Goal: Task Accomplishment & Management: Use online tool/utility

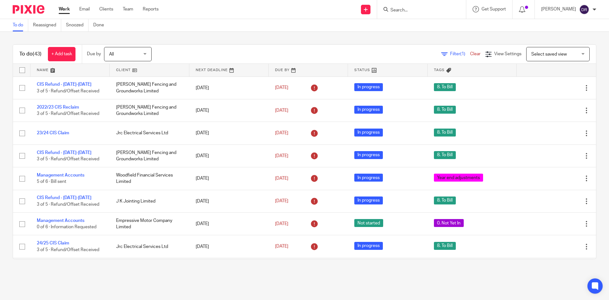
click at [420, 13] on form at bounding box center [424, 9] width 68 height 8
click at [410, 12] on input "Search" at bounding box center [418, 11] width 57 height 6
type input "summit"
click at [417, 22] on link at bounding box center [427, 25] width 79 height 10
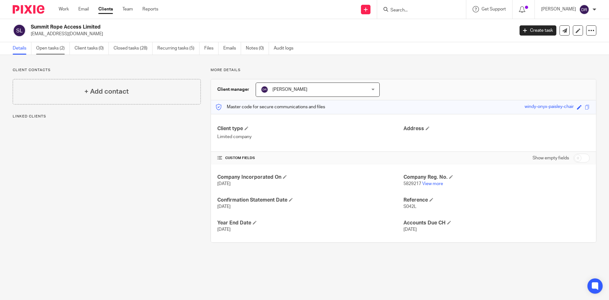
click at [61, 50] on link "Open tasks (2)" at bounding box center [53, 48] width 34 height 12
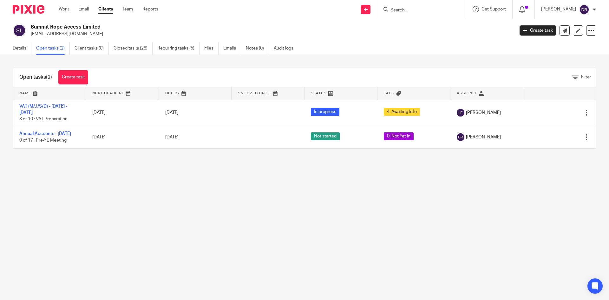
click at [38, 6] on img at bounding box center [29, 9] width 32 height 9
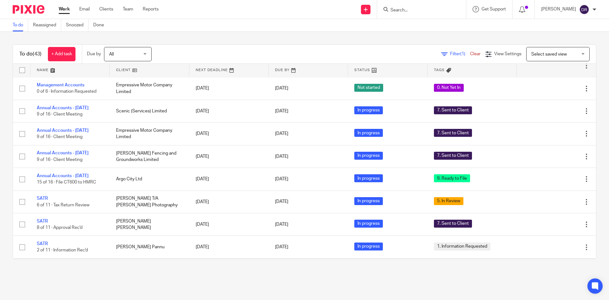
scroll to position [317, 0]
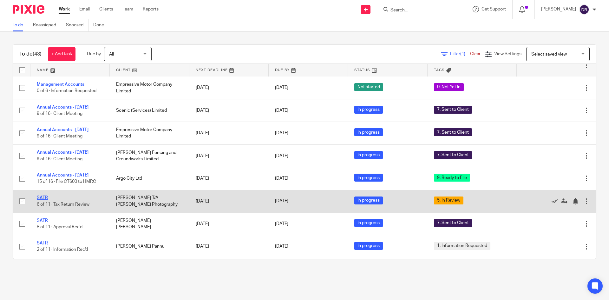
click at [39, 200] on link "SATR" at bounding box center [42, 197] width 11 height 4
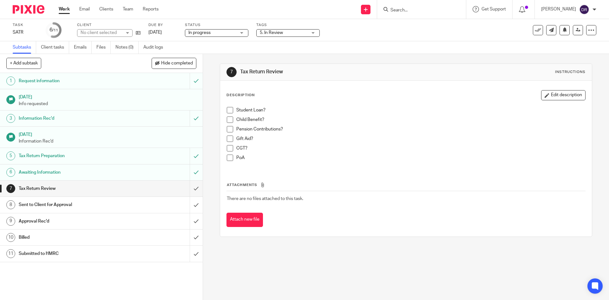
click at [277, 33] on span "5. In Review" at bounding box center [271, 32] width 23 height 4
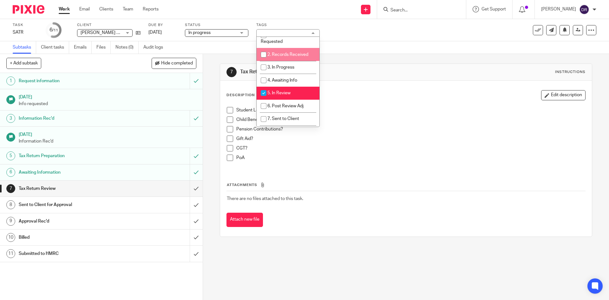
scroll to position [32, 0]
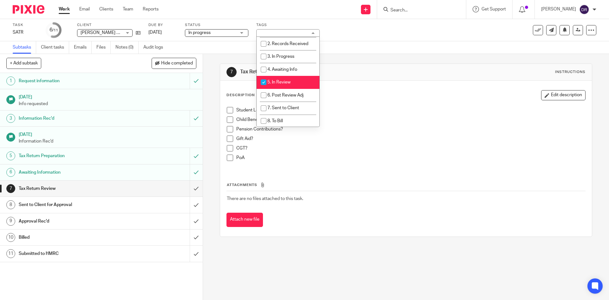
click at [287, 82] on span "5. In Review" at bounding box center [278, 82] width 23 height 4
checkbox input "false"
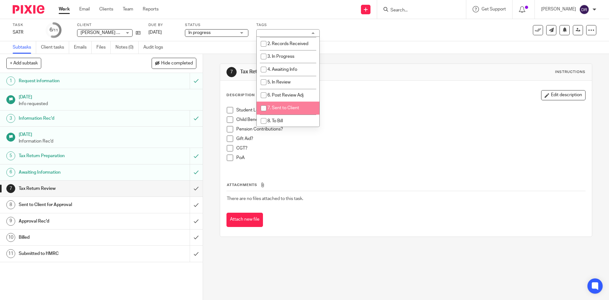
click at [296, 109] on span "7. Sent to Client" at bounding box center [283, 108] width 32 height 4
checkbox input "true"
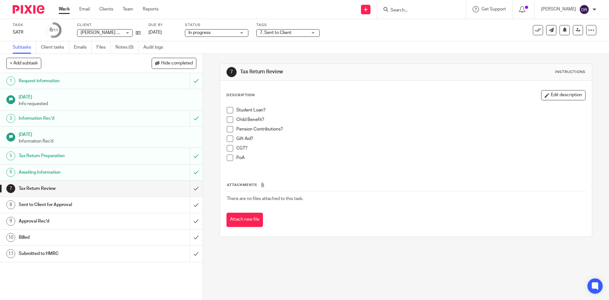
click at [312, 245] on div "7 Tax Return Review Instructions Description Edit description Student Loan? Chi…" at bounding box center [406, 150] width 372 height 192
click at [188, 184] on input "submit" at bounding box center [101, 188] width 203 height 16
click at [190, 202] on input "submit" at bounding box center [101, 205] width 203 height 16
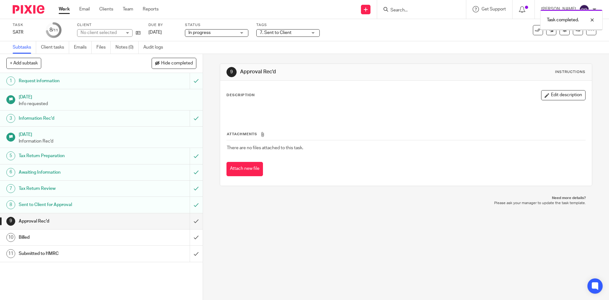
click at [28, 6] on img at bounding box center [29, 9] width 32 height 9
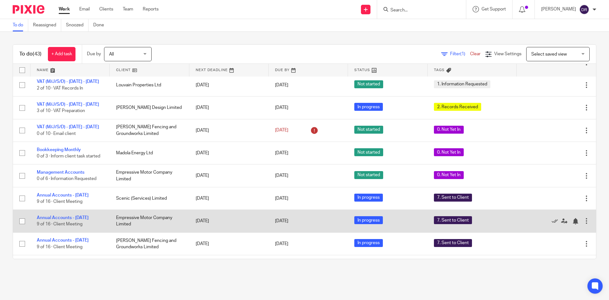
scroll to position [229, 0]
